Goal: Task Accomplishment & Management: Use online tool/utility

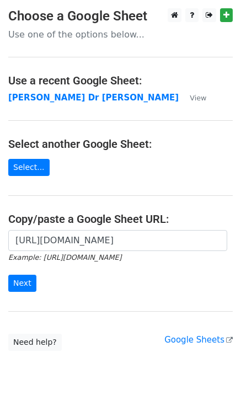
type input "[URL][DOMAIN_NAME]"
click at [7, 280] on div "[URL][DOMAIN_NAME] Example: [URL][DOMAIN_NAME] Next" at bounding box center [120, 266] width 241 height 73
click at [16, 282] on input "Next" at bounding box center [22, 283] width 28 height 17
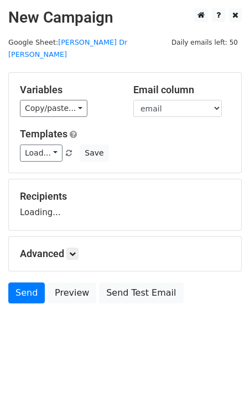
click at [97, 248] on h5 "Advanced" at bounding box center [125, 254] width 210 height 12
click at [36, 283] on link "Send" at bounding box center [26, 293] width 36 height 21
click at [35, 283] on link "Send" at bounding box center [26, 293] width 36 height 21
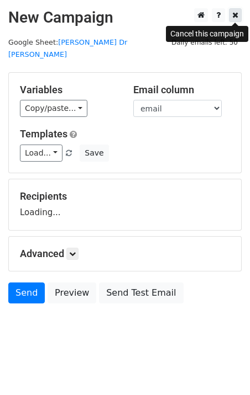
click at [234, 16] on icon at bounding box center [235, 15] width 6 height 8
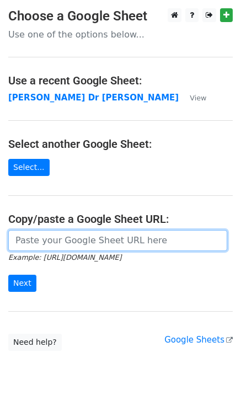
click at [93, 245] on input "url" at bounding box center [117, 240] width 219 height 21
paste input "https://docs.google.com/spreadsheets/d/1G-r2LDR-PUes-LJWUgQRrYRQSRffQtQs65W9tlb…"
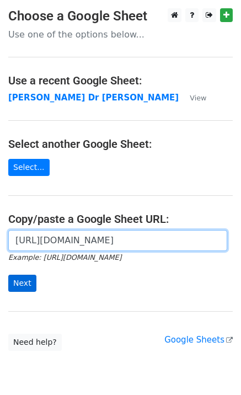
type input "https://docs.google.com/spreadsheets/d/1G-r2LDR-PUes-LJWUgQRrYRQSRffQtQs65W9tlb…"
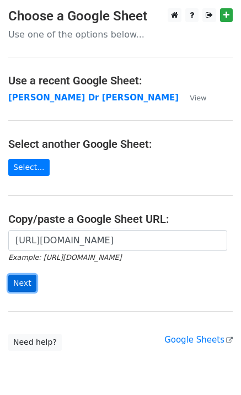
scroll to position [0, 0]
drag, startPoint x: 22, startPoint y: 291, endPoint x: 24, endPoint y: 279, distance: 12.3
click at [22, 291] on input "Next" at bounding box center [22, 283] width 28 height 17
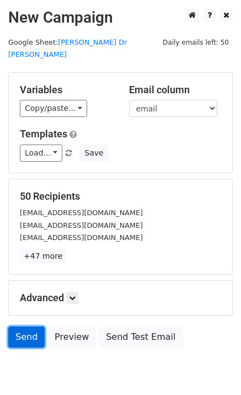
click at [31, 327] on link "Send" at bounding box center [26, 337] width 36 height 21
